Goal: Task Accomplishment & Management: Use online tool/utility

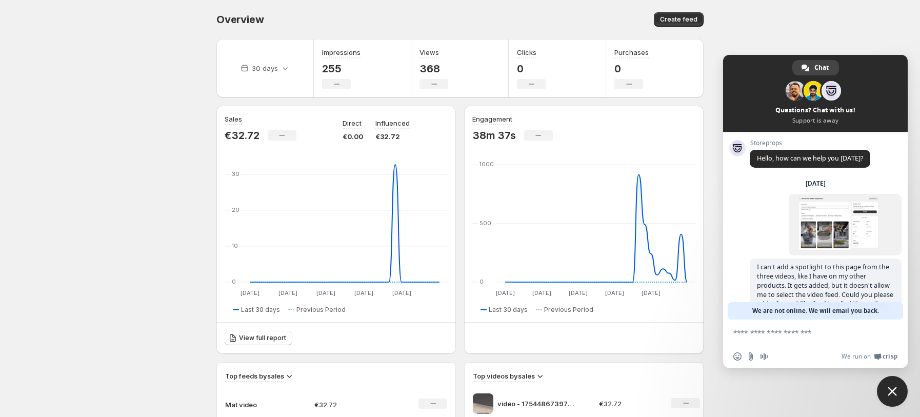
click at [882, 383] on span "Close chat" at bounding box center [892, 391] width 31 height 31
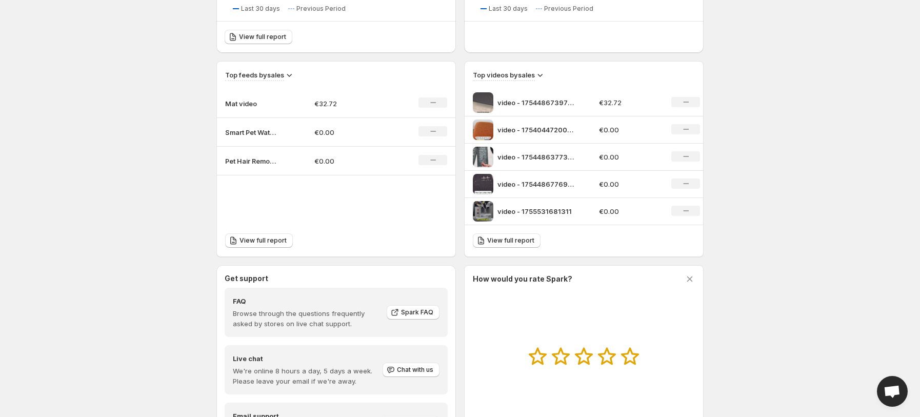
scroll to position [300, 0]
click at [676, 104] on div "No change" at bounding box center [685, 103] width 29 height 10
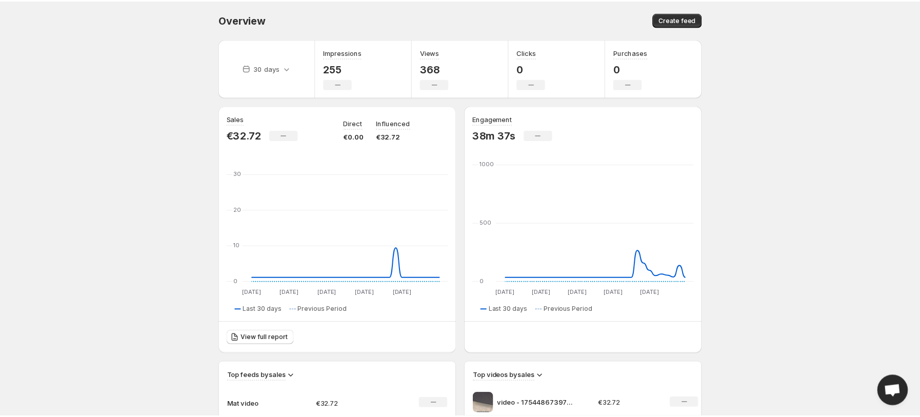
scroll to position [300, 0]
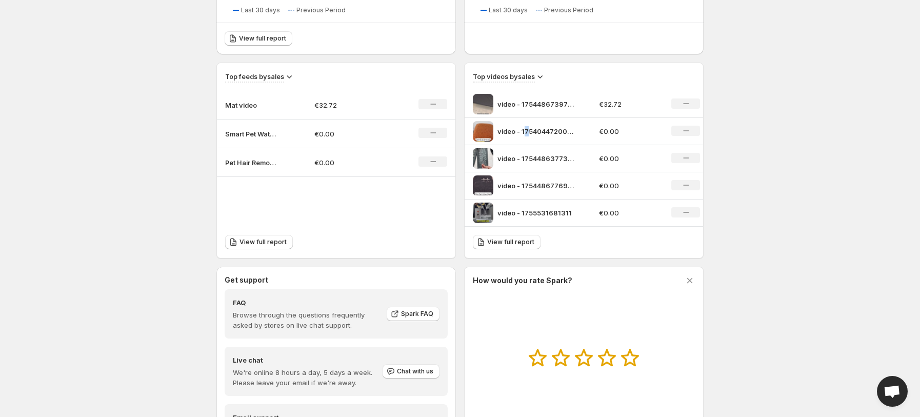
click at [527, 124] on div "video - 1754044720000" at bounding box center [533, 131] width 120 height 21
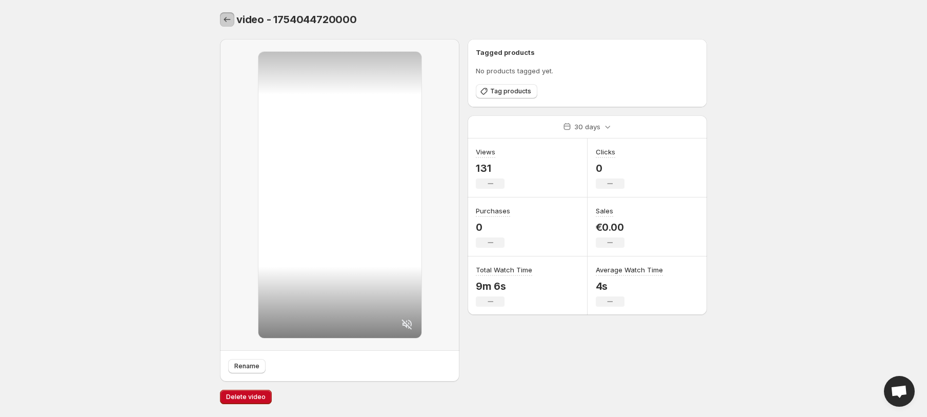
click at [222, 20] on icon "Settings" at bounding box center [227, 19] width 10 height 10
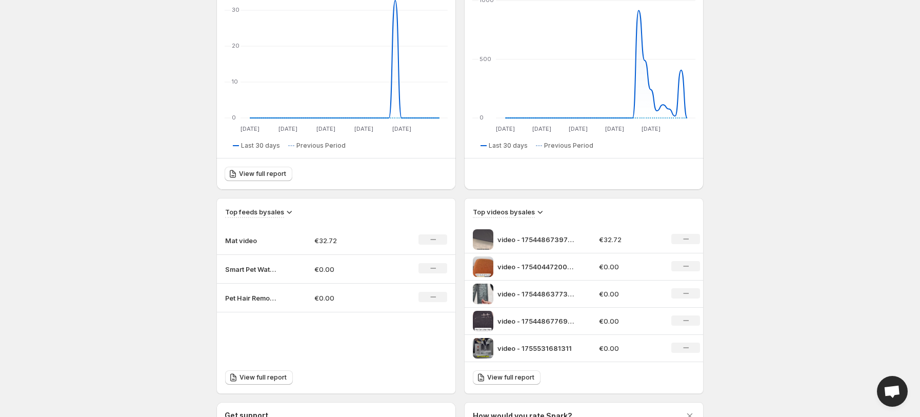
scroll to position [163, 0]
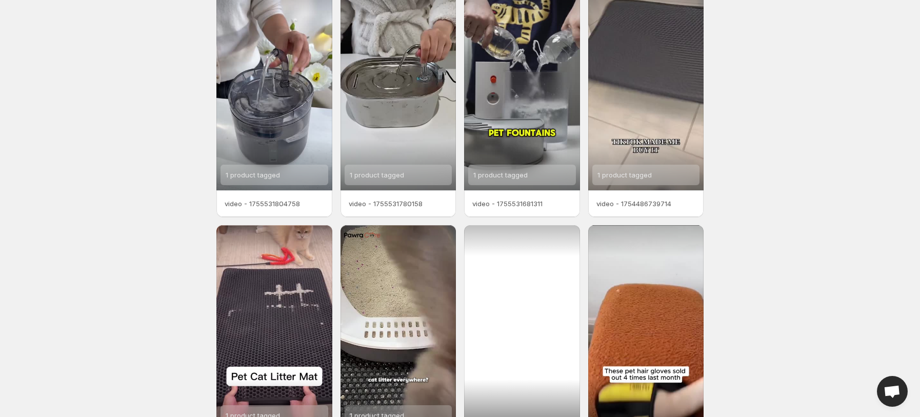
scroll to position [142, 0]
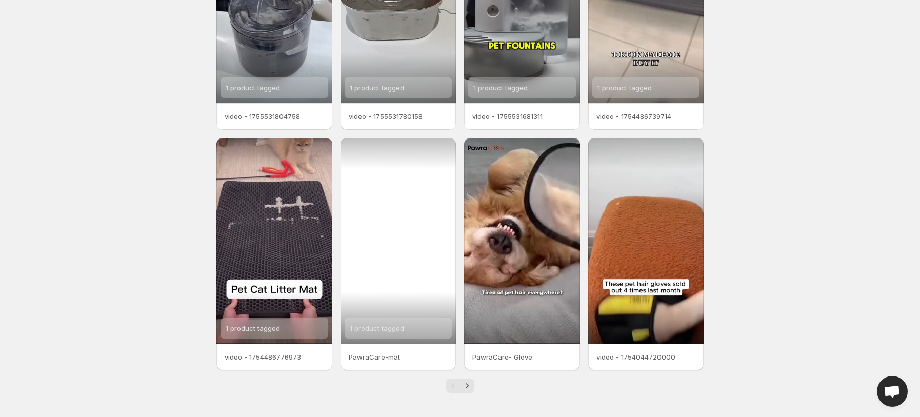
click at [387, 263] on div "1 product tagged" at bounding box center [399, 241] width 116 height 206
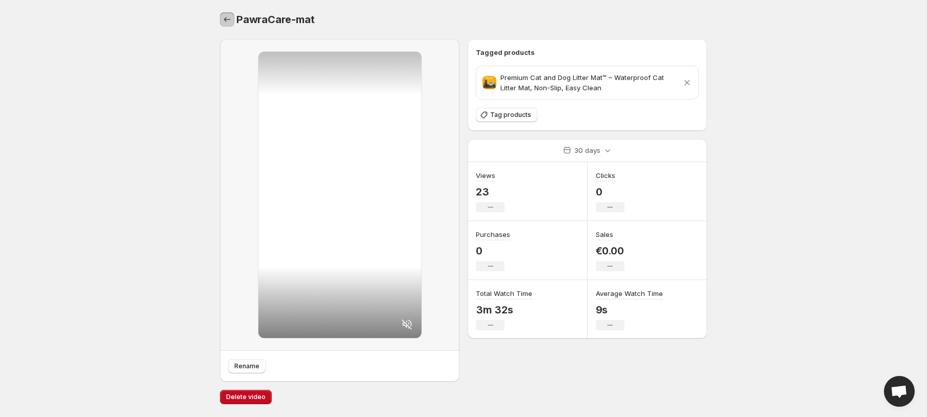
click at [231, 15] on icon "Settings" at bounding box center [227, 19] width 10 height 10
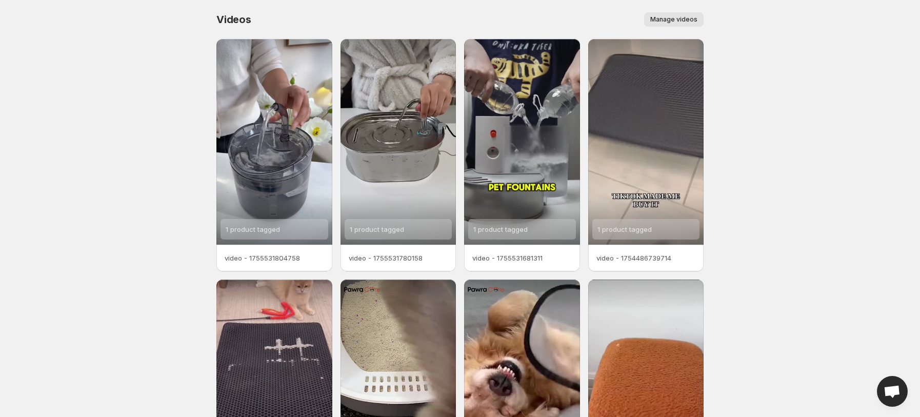
click at [101, 88] on body "Home Feeds Videos Subscription Settings Videos. This page is ready Videos Manag…" at bounding box center [460, 208] width 920 height 417
